Goal: Check status: Check status

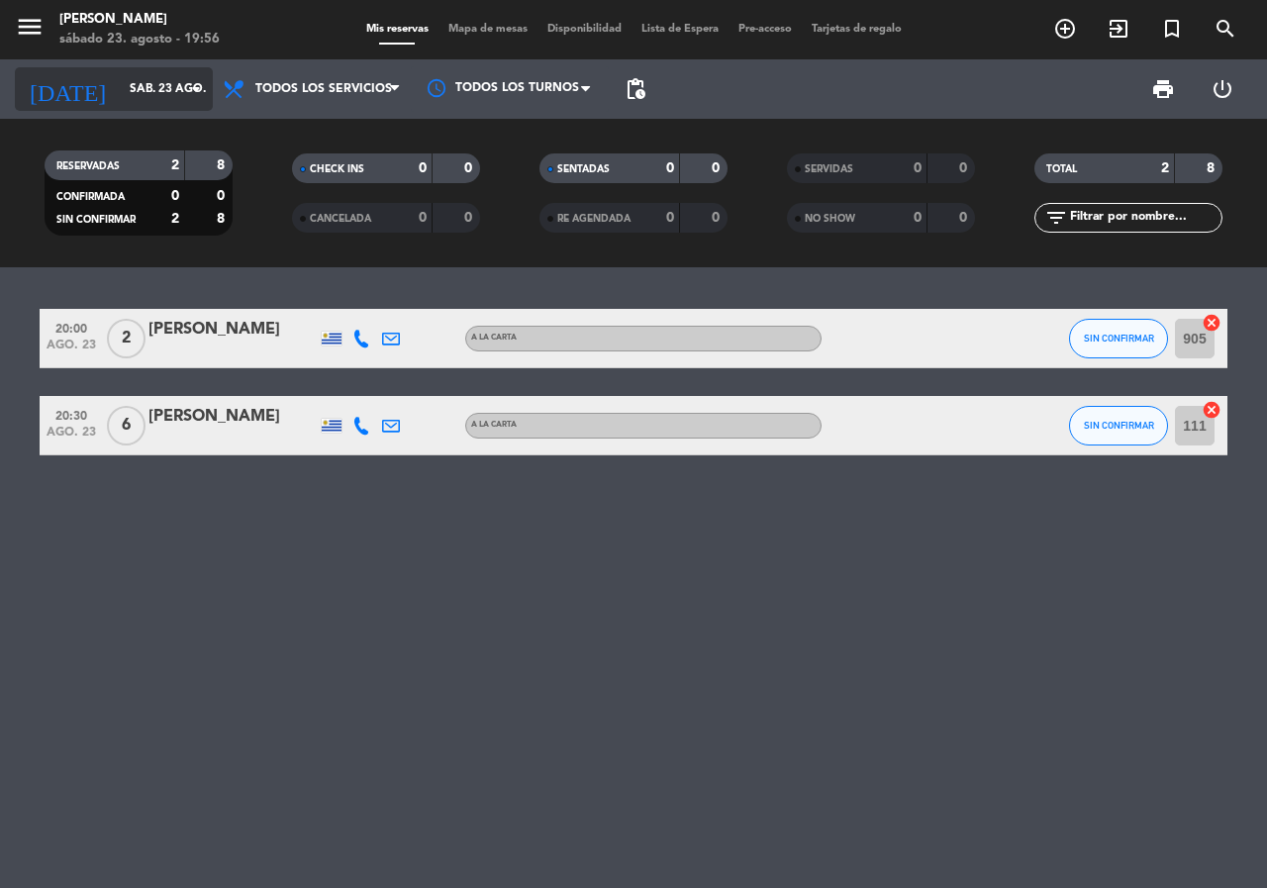
click at [174, 110] on div "[DATE] sáb. 23 ago. arrow_drop_down" at bounding box center [114, 89] width 198 height 44
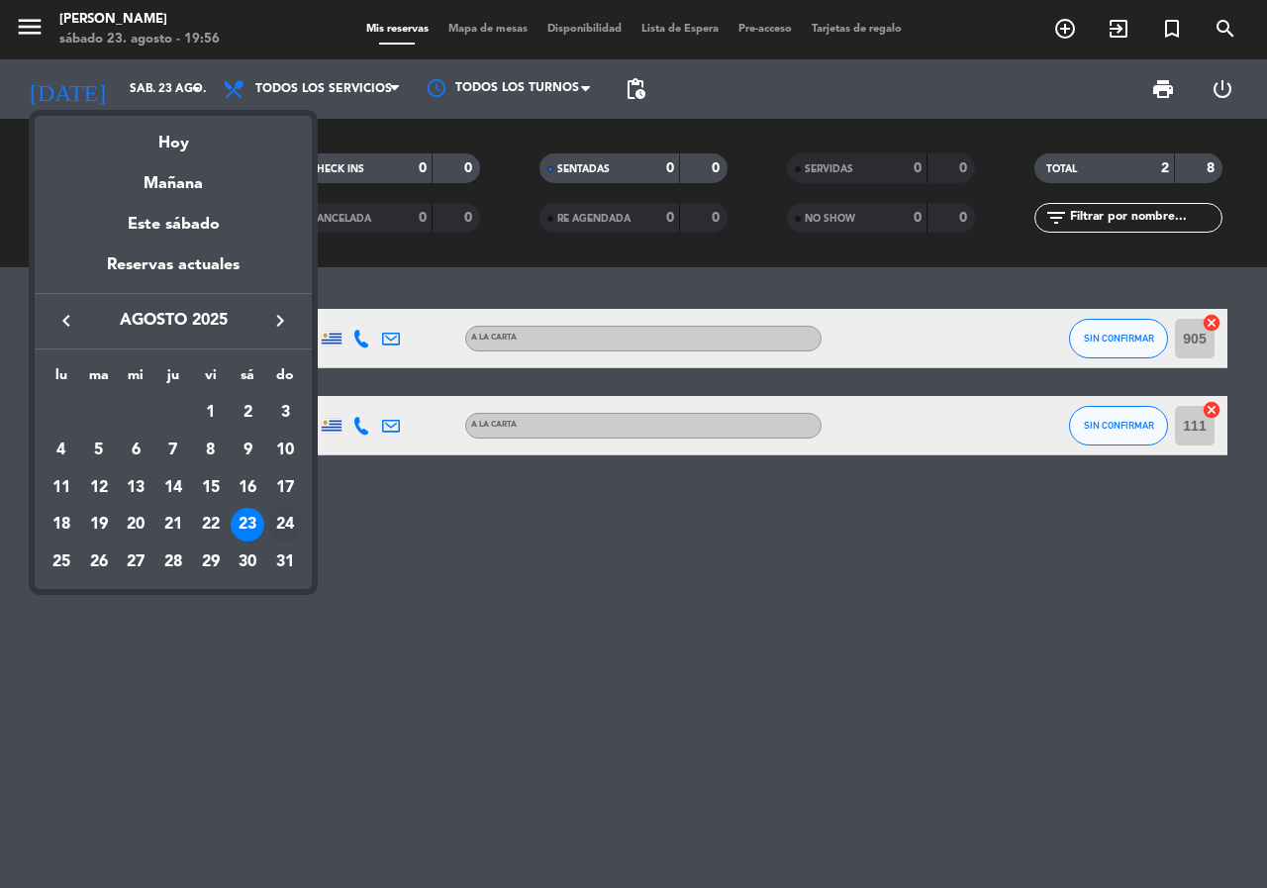
click at [293, 528] on div "24" at bounding box center [285, 525] width 34 height 34
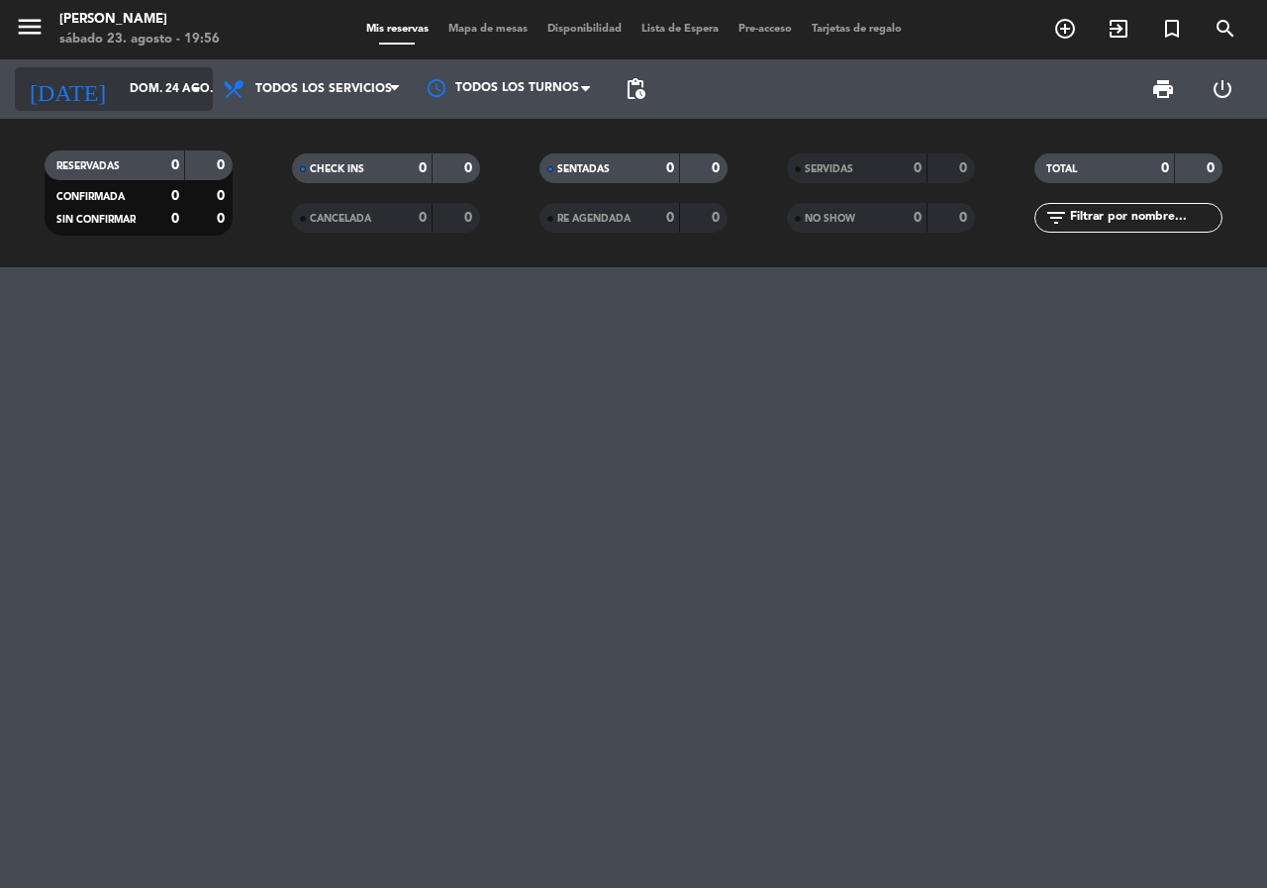
click at [135, 102] on input "dom. 24 ago." at bounding box center [198, 89] width 157 height 34
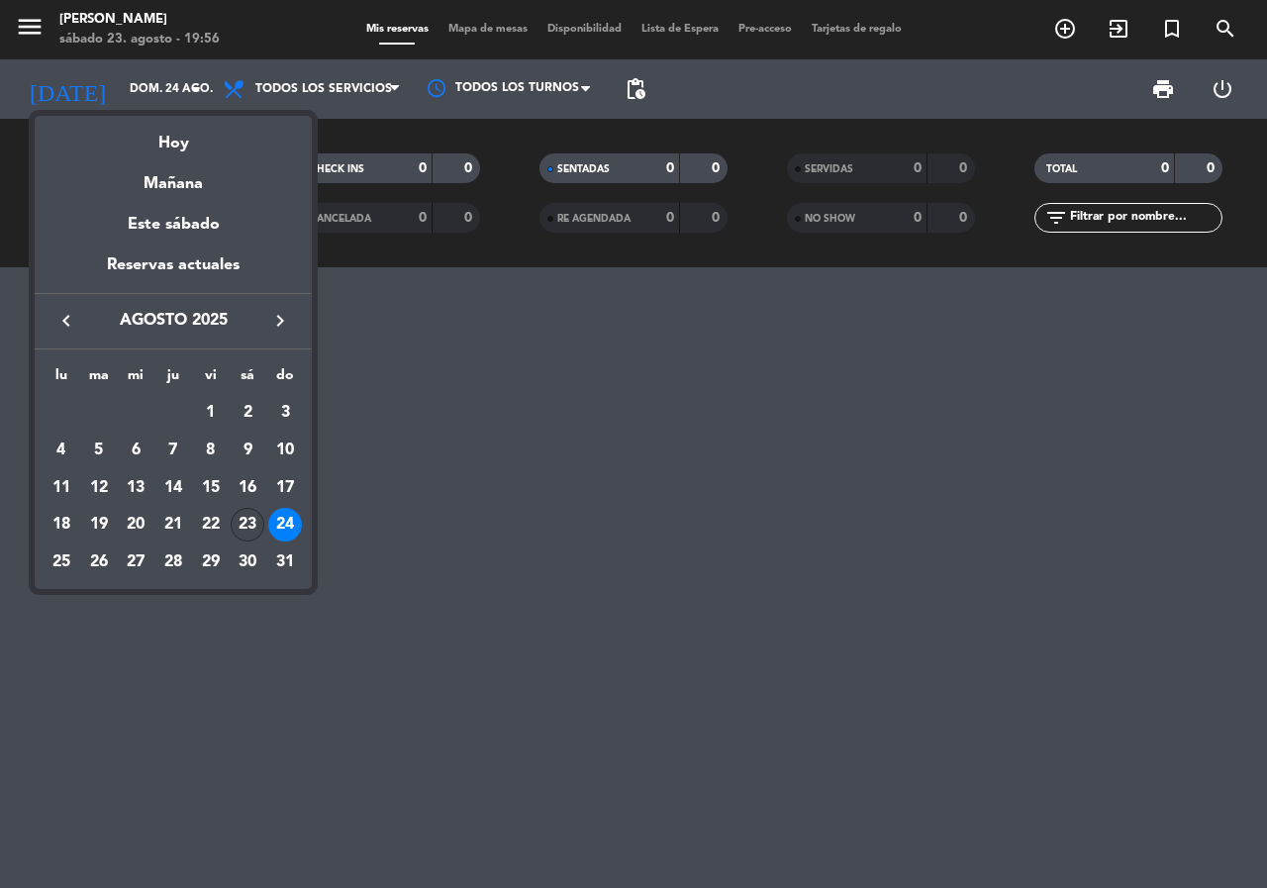
click at [248, 531] on div "23" at bounding box center [248, 525] width 34 height 34
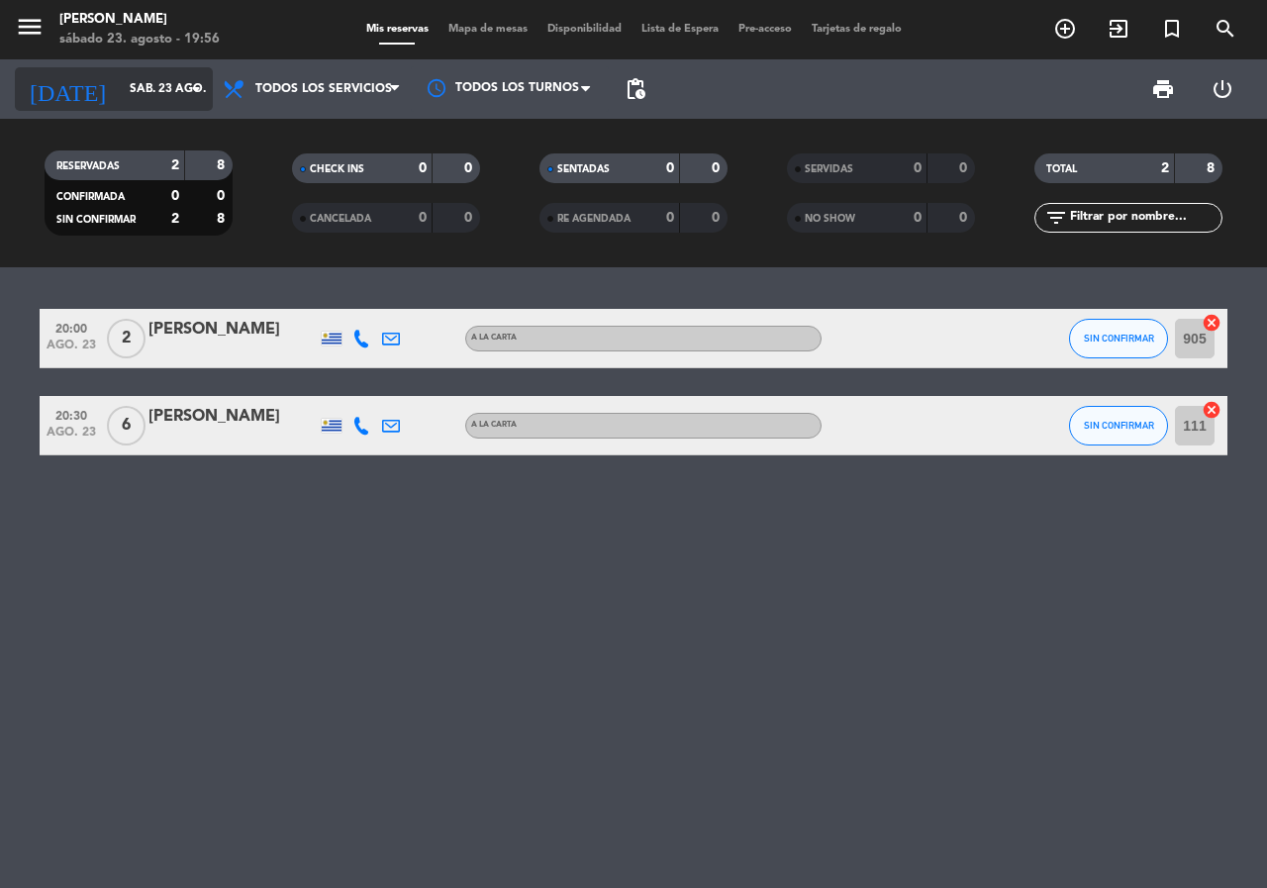
click at [157, 93] on input "sáb. 23 ago." at bounding box center [198, 89] width 157 height 34
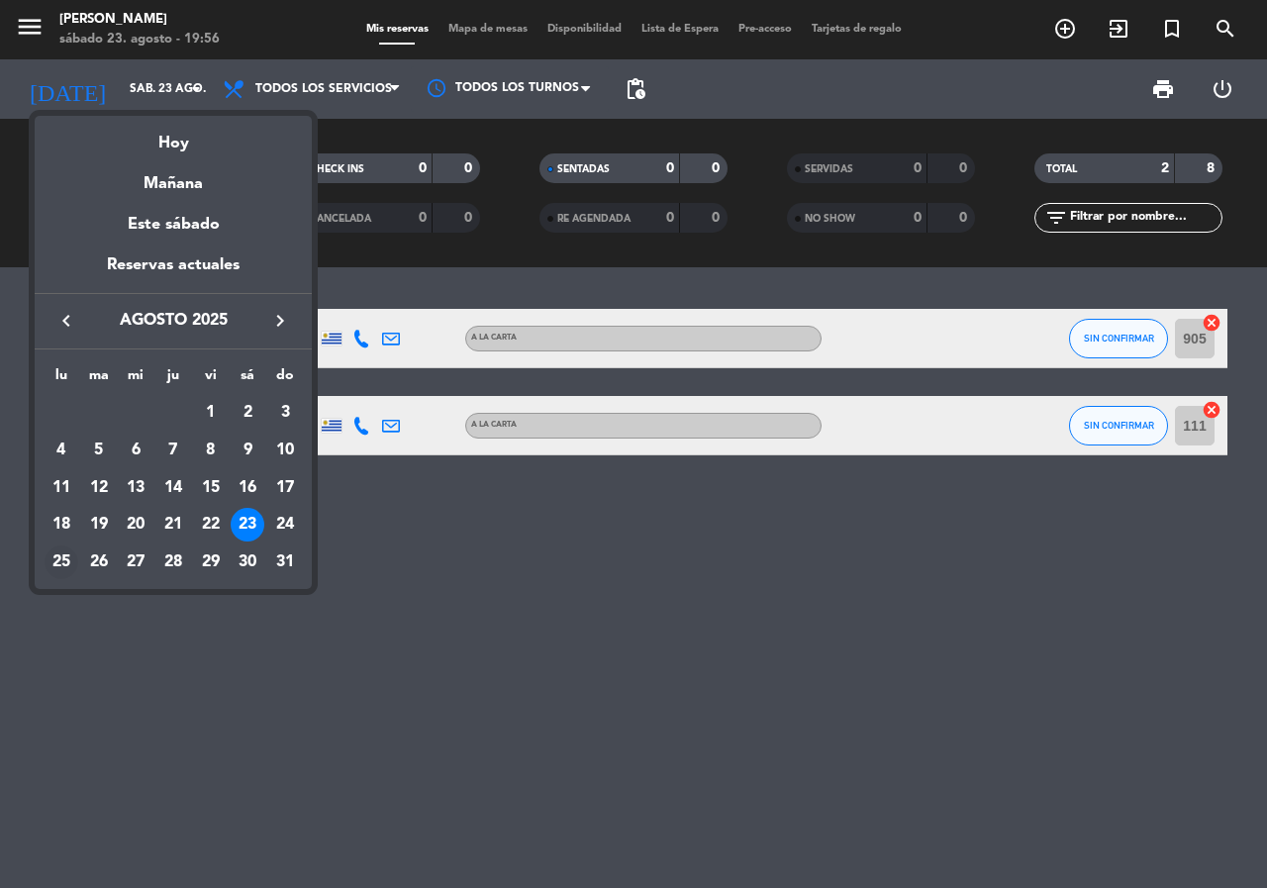
click at [61, 555] on div "25" at bounding box center [62, 563] width 34 height 34
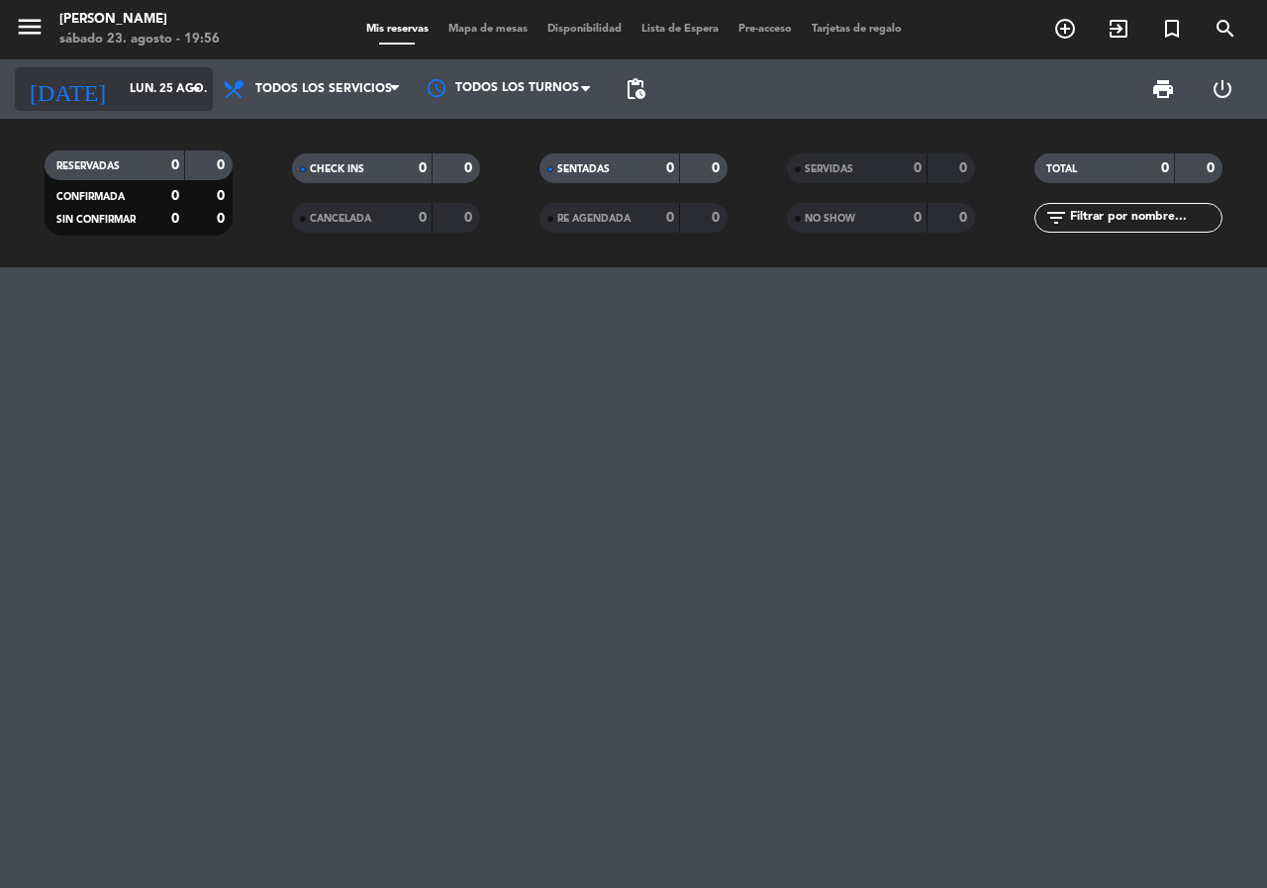
click at [150, 104] on input "lun. 25 ago." at bounding box center [198, 89] width 157 height 34
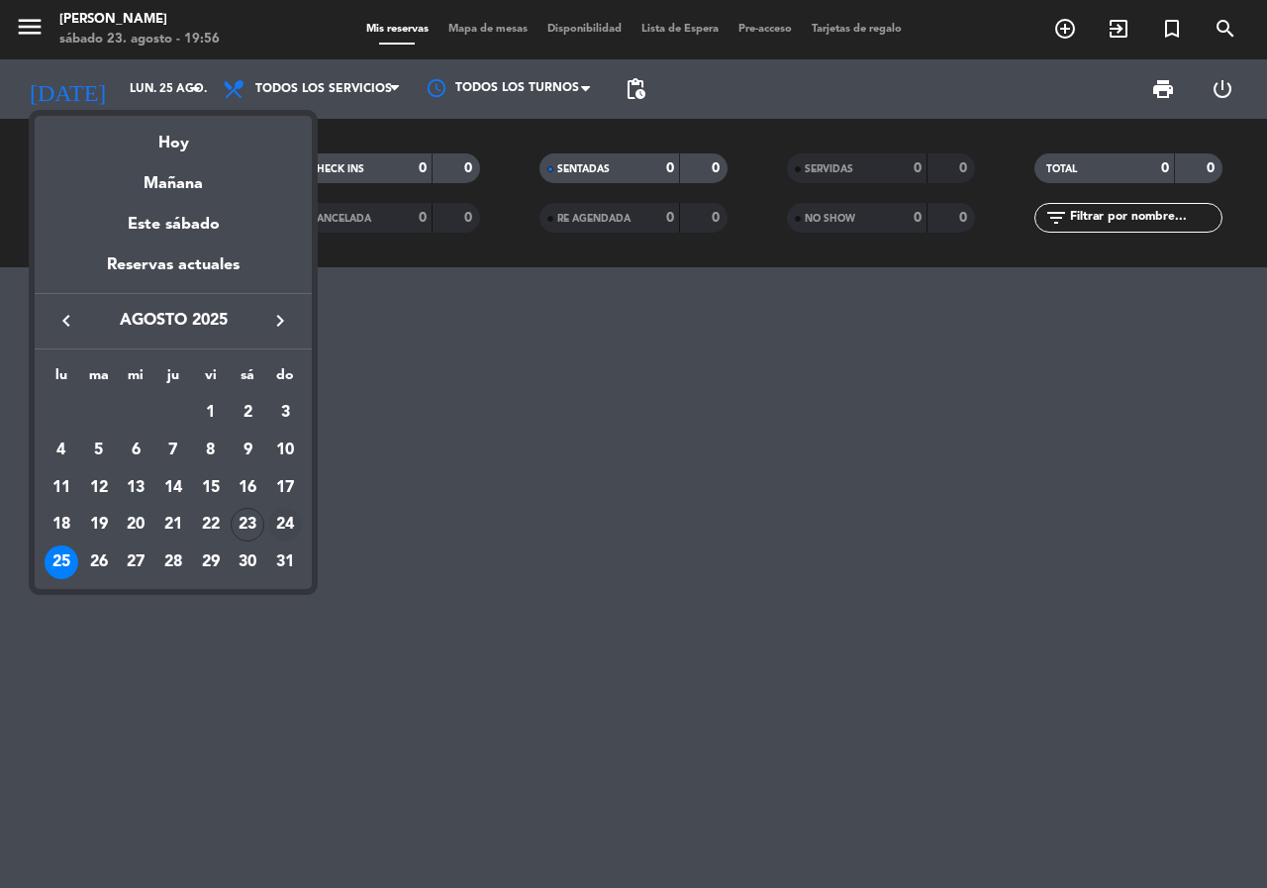
click at [279, 517] on div "24" at bounding box center [285, 525] width 34 height 34
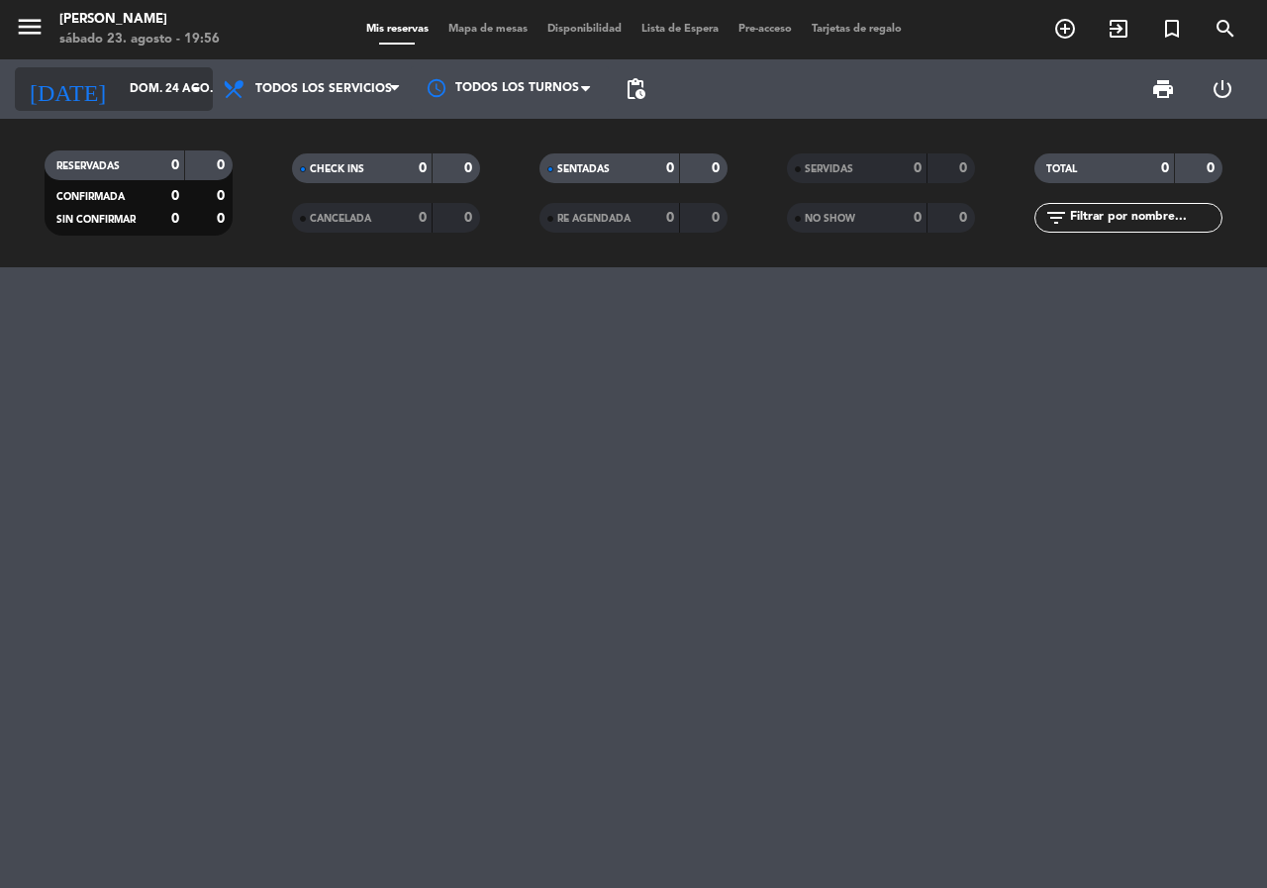
click at [132, 105] on input "dom. 24 ago." at bounding box center [198, 89] width 157 height 34
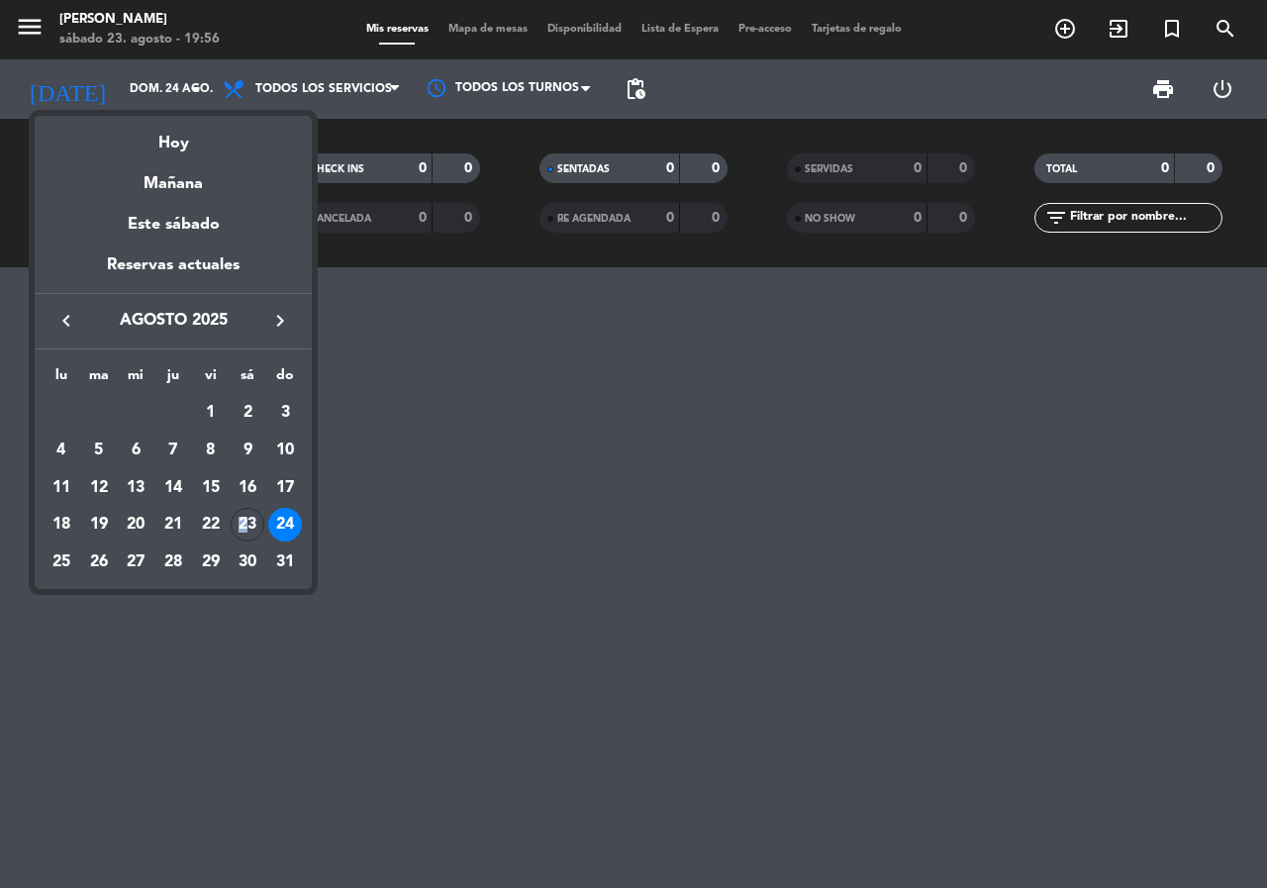
click at [244, 526] on div "23" at bounding box center [248, 525] width 34 height 34
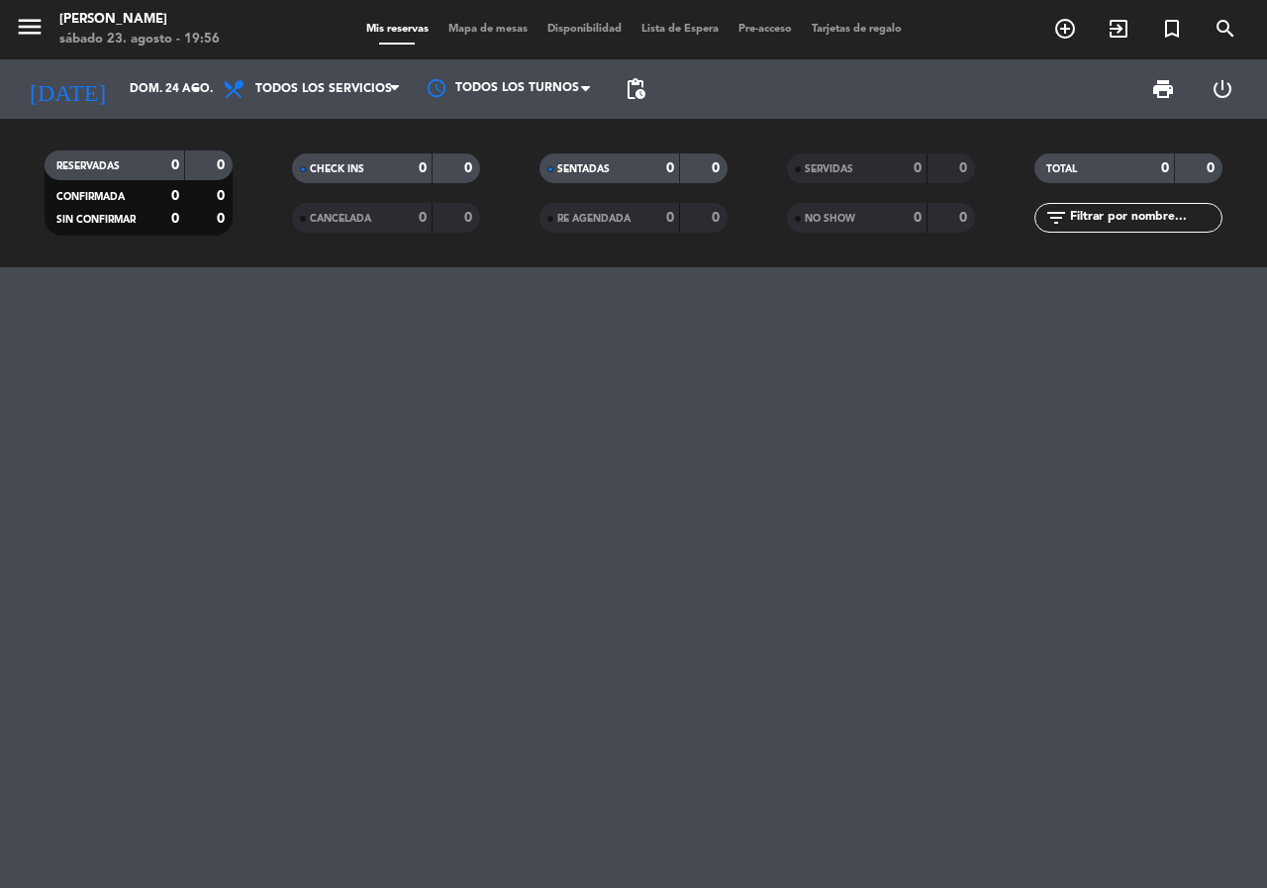
type input "sáb. 23 ago."
